Goal: Manage account settings

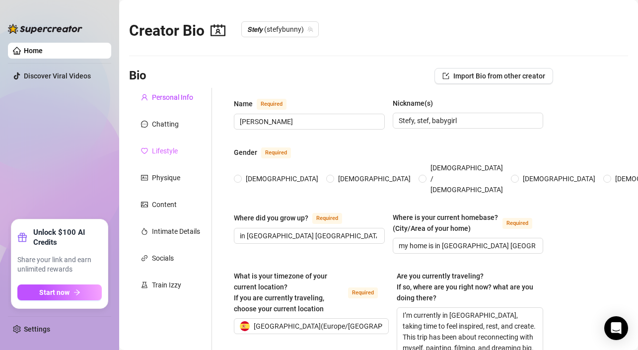
radio input "true"
type input "[DATE]"
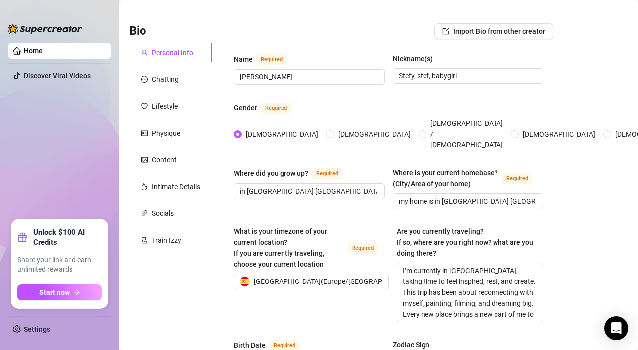
click at [7, 12] on aside "Home Discover Viral Videos Unlock $100 AI Credits Share your link and earn unli…" at bounding box center [59, 175] width 119 height 350
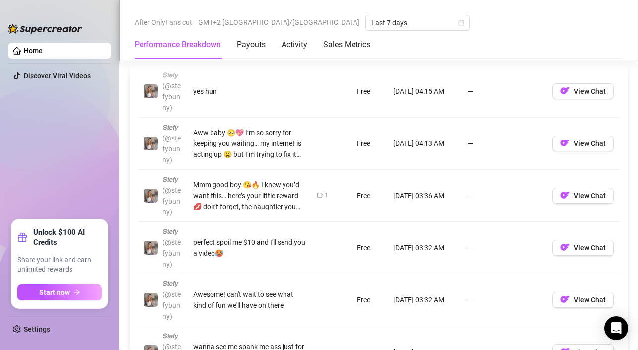
scroll to position [1028, 0]
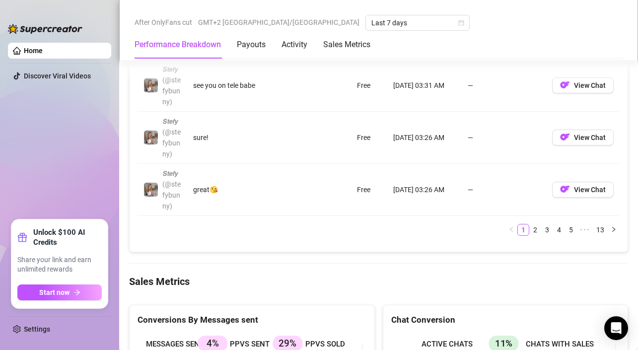
scroll to position [1351, 0]
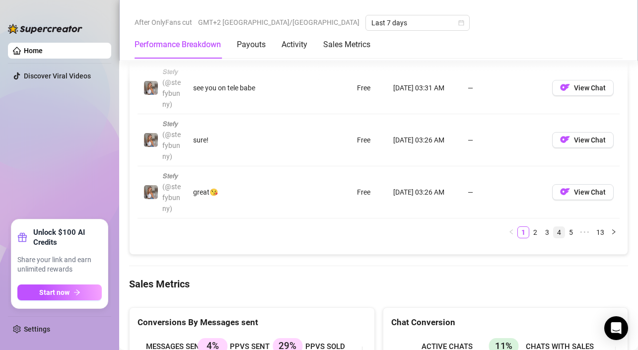
click at [553, 227] on link "4" at bounding box center [558, 232] width 11 height 11
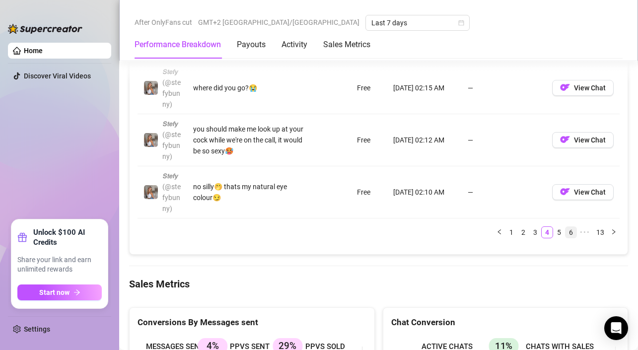
click at [565, 227] on link "6" at bounding box center [570, 232] width 11 height 11
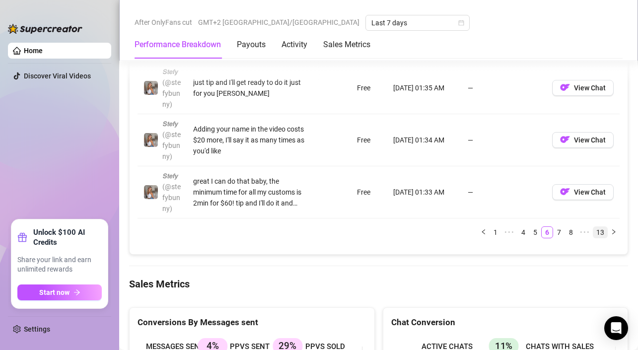
click at [597, 227] on link "13" at bounding box center [600, 232] width 14 height 11
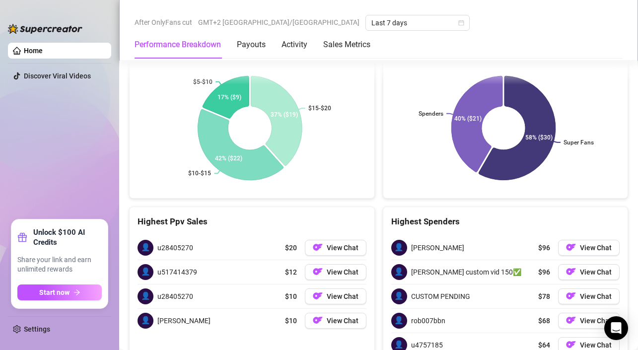
scroll to position [1633, 0]
